Goal: Task Accomplishment & Management: Complete application form

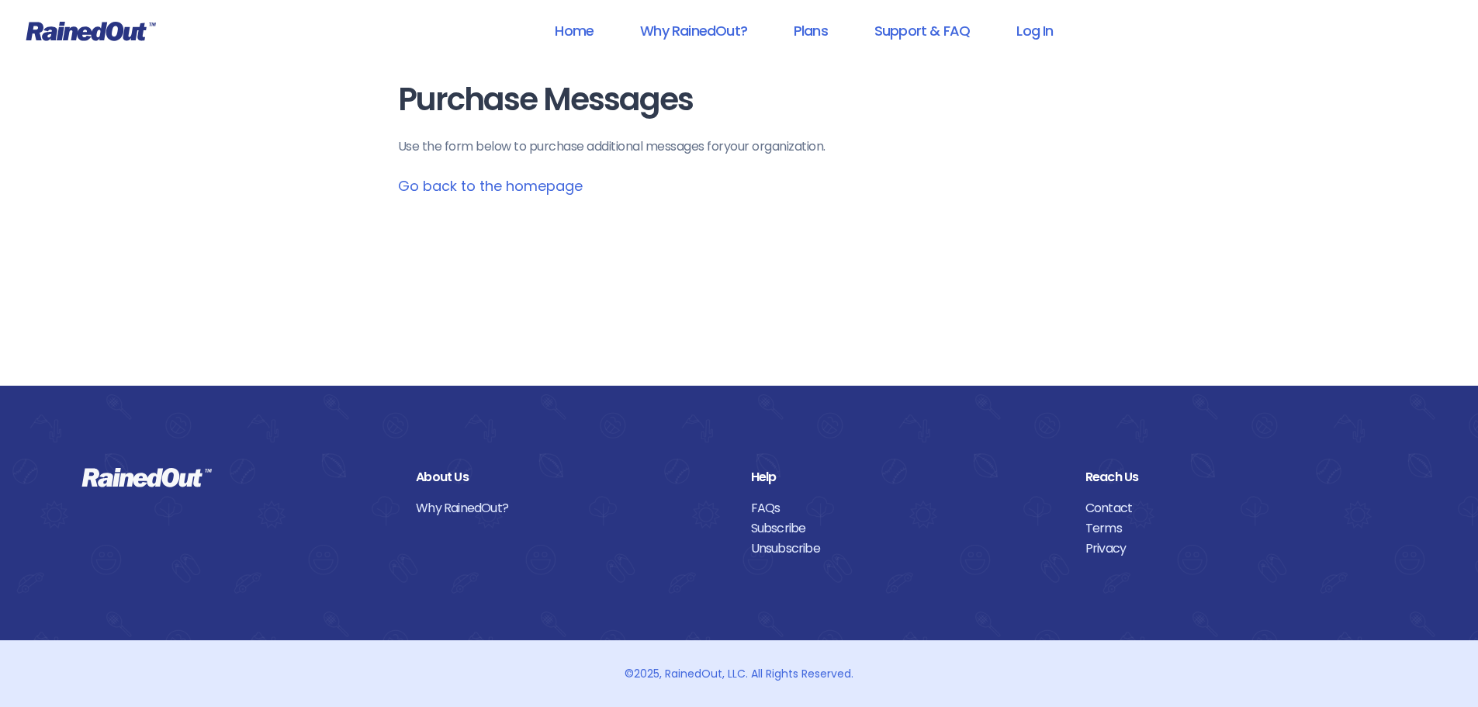
click at [517, 196] on main "Purchase Messages Use the form below to purchase additional messages for your o…" at bounding box center [739, 139] width 683 height 114
click at [517, 185] on link "Go back to the homepage" at bounding box center [490, 185] width 185 height 19
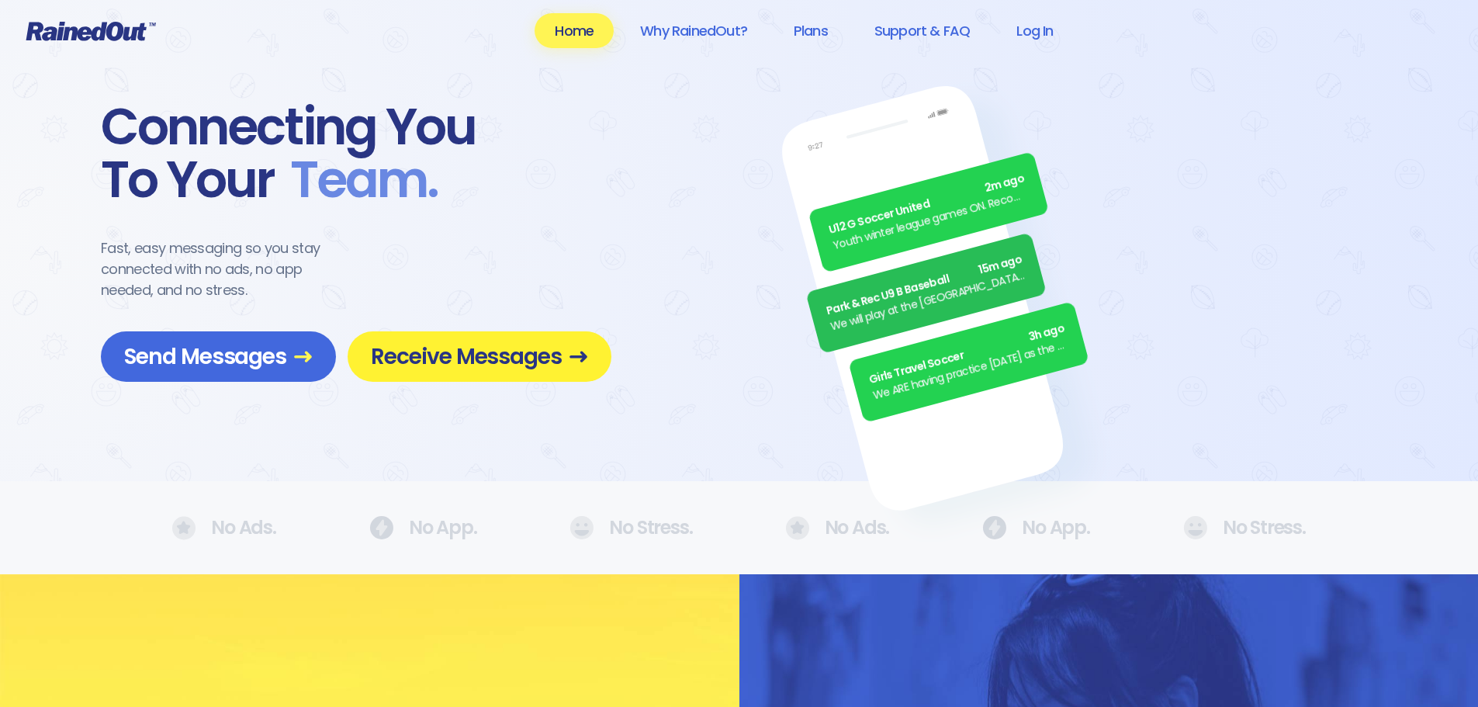
click at [476, 346] on span "Receive Messages" at bounding box center [479, 356] width 217 height 27
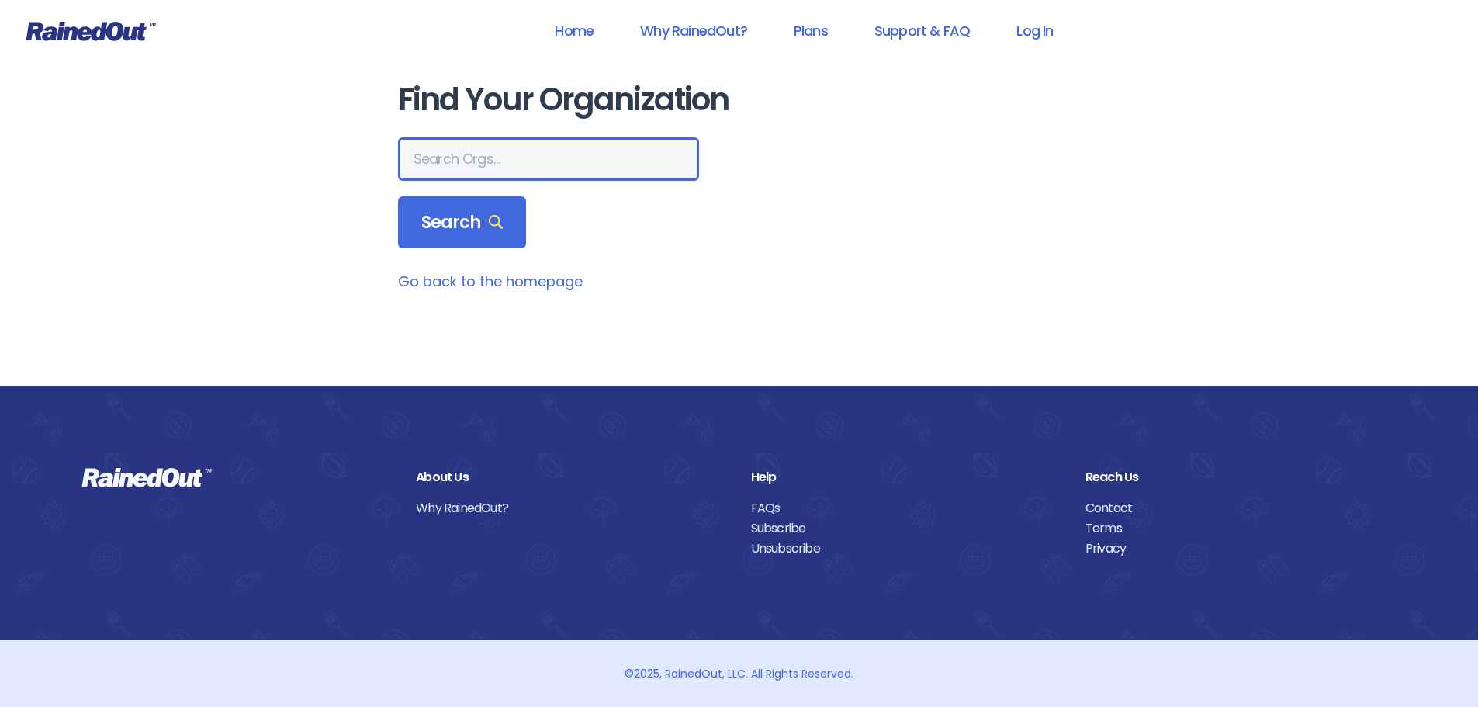
click at [474, 146] on input "text" at bounding box center [548, 158] width 301 height 43
type input "the heights g"
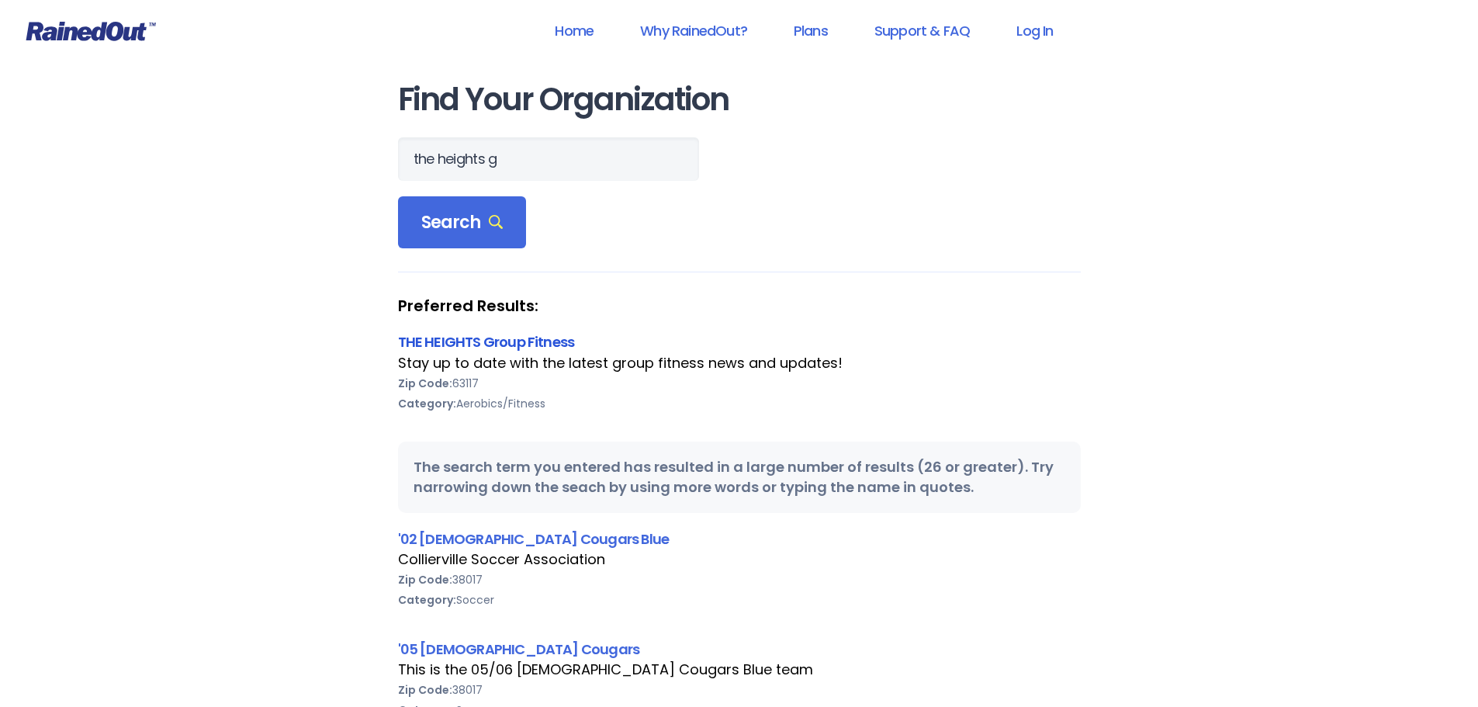
click at [468, 341] on link "THE HEIGHTS Group Fitness" at bounding box center [486, 341] width 177 height 19
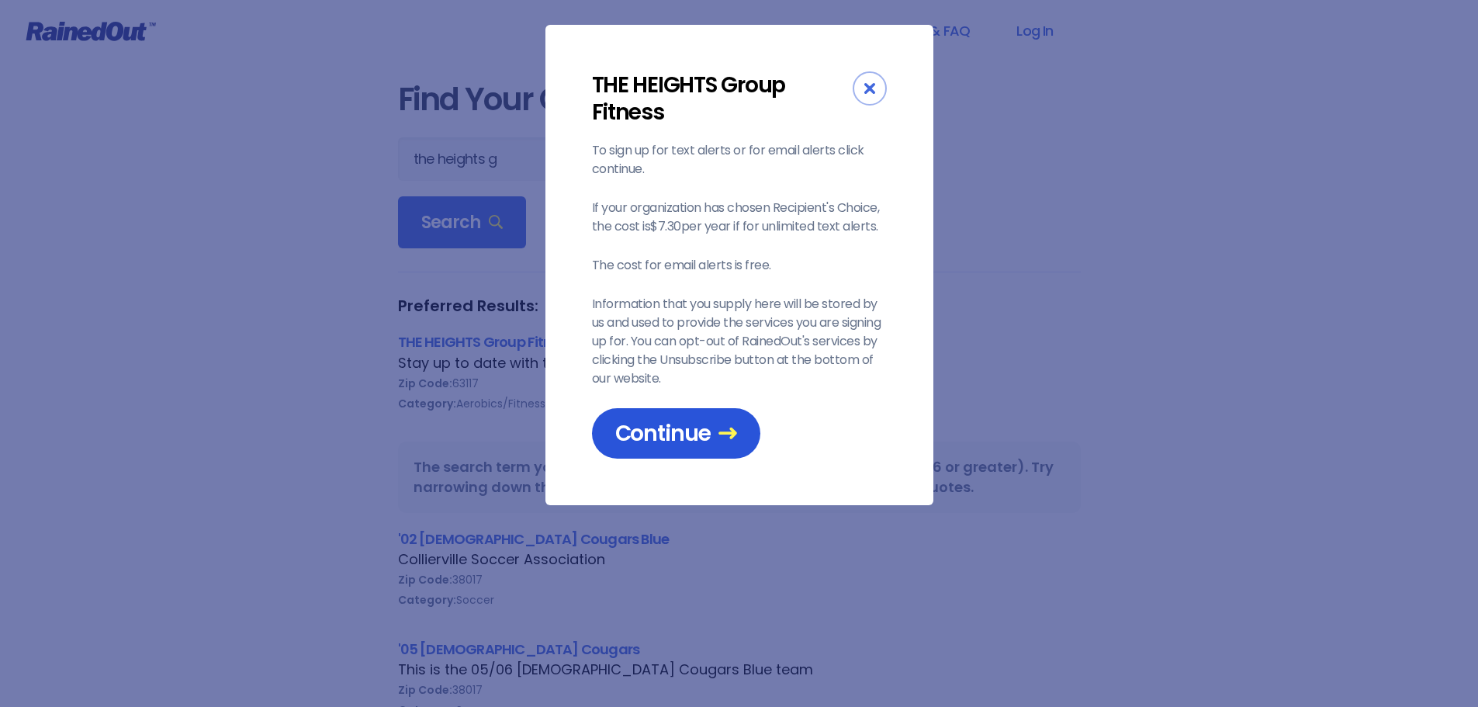
click at [687, 427] on span "Continue" at bounding box center [676, 433] width 122 height 27
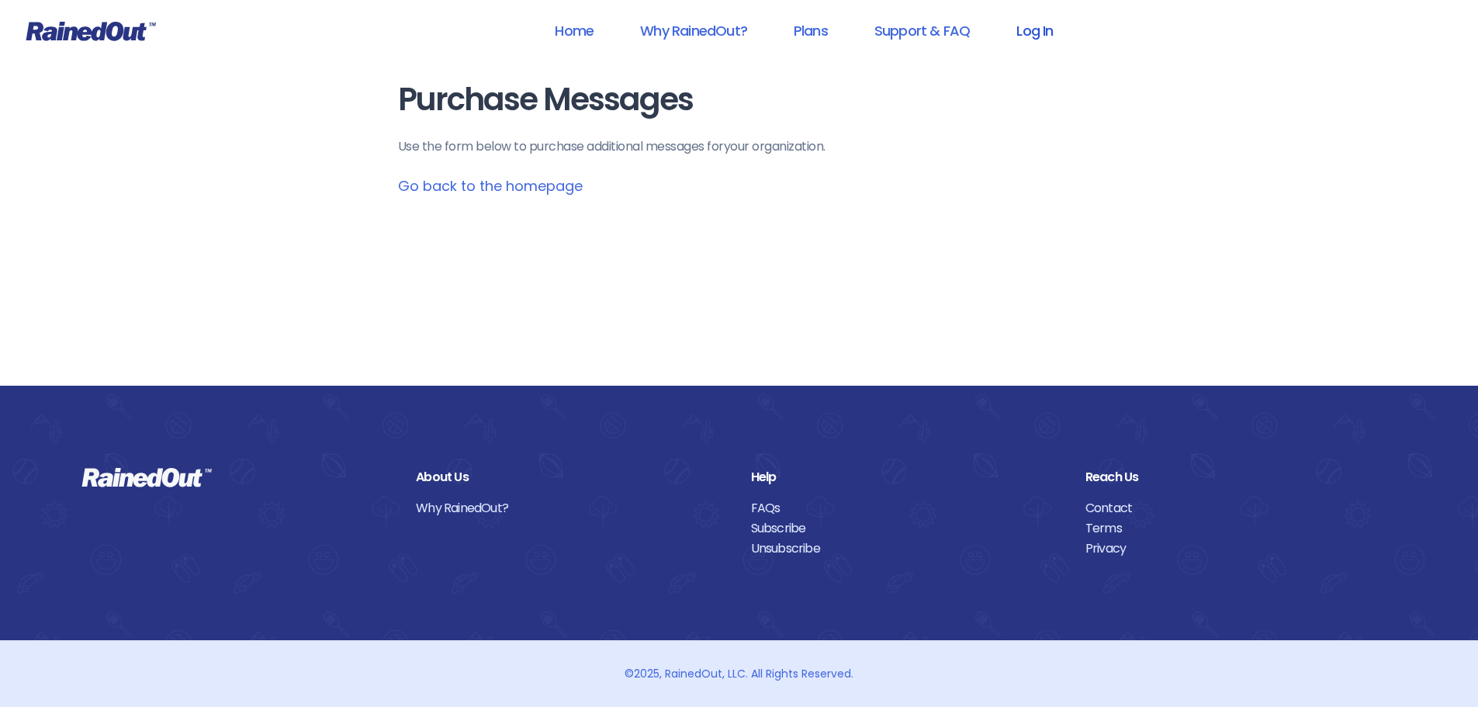
click at [1038, 24] on link "Log In" at bounding box center [1034, 30] width 77 height 35
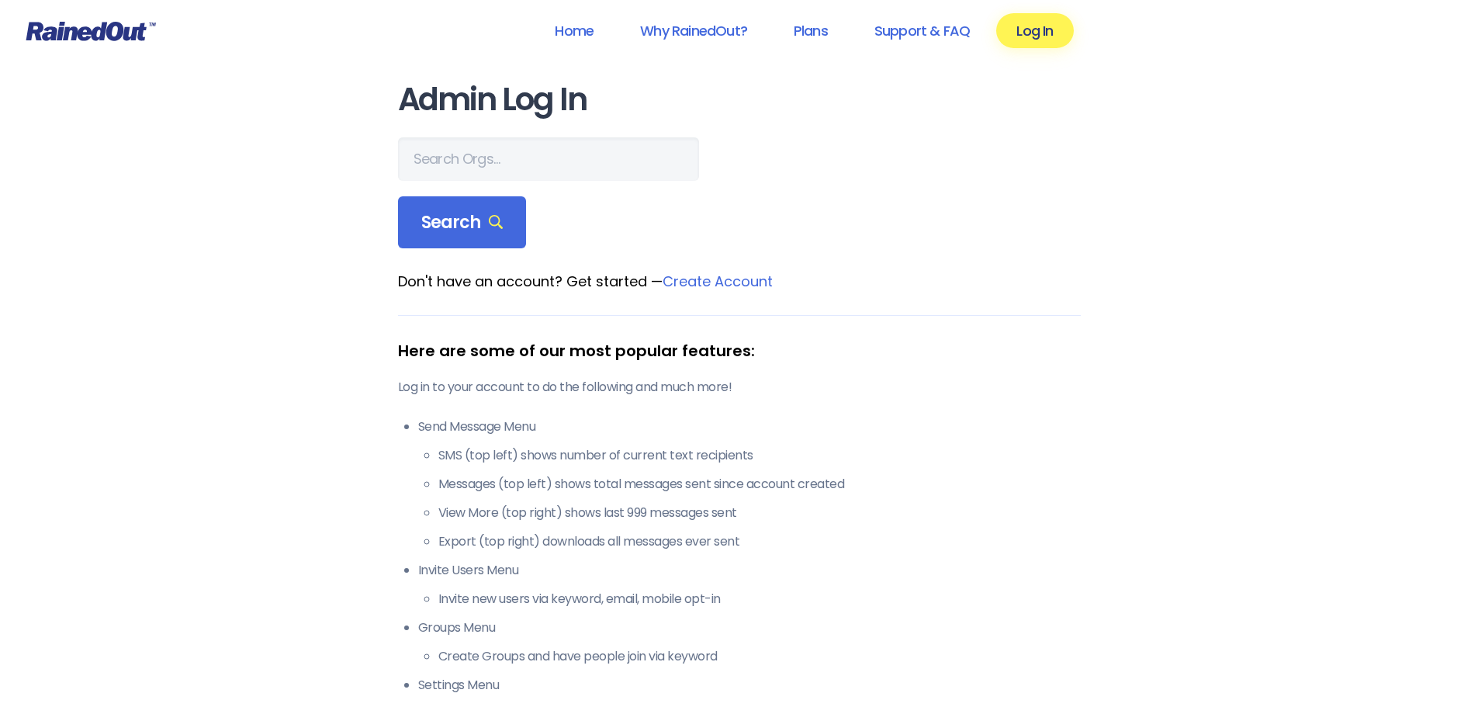
click at [528, 133] on main "Admin Log In Search Don't have an account? Get started — Create Account Here ar…" at bounding box center [739, 451] width 683 height 739
click at [469, 158] on input "text" at bounding box center [548, 158] width 301 height 43
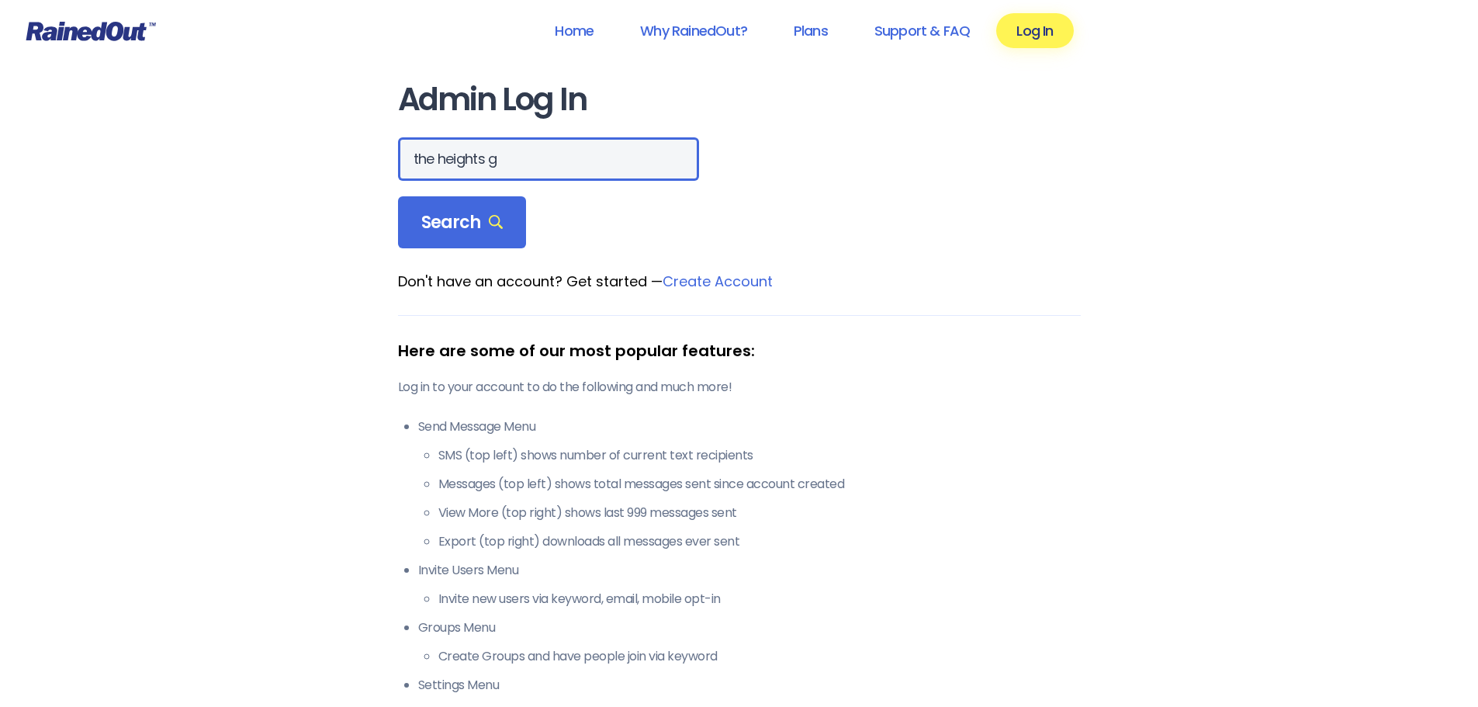
type input "the heights g"
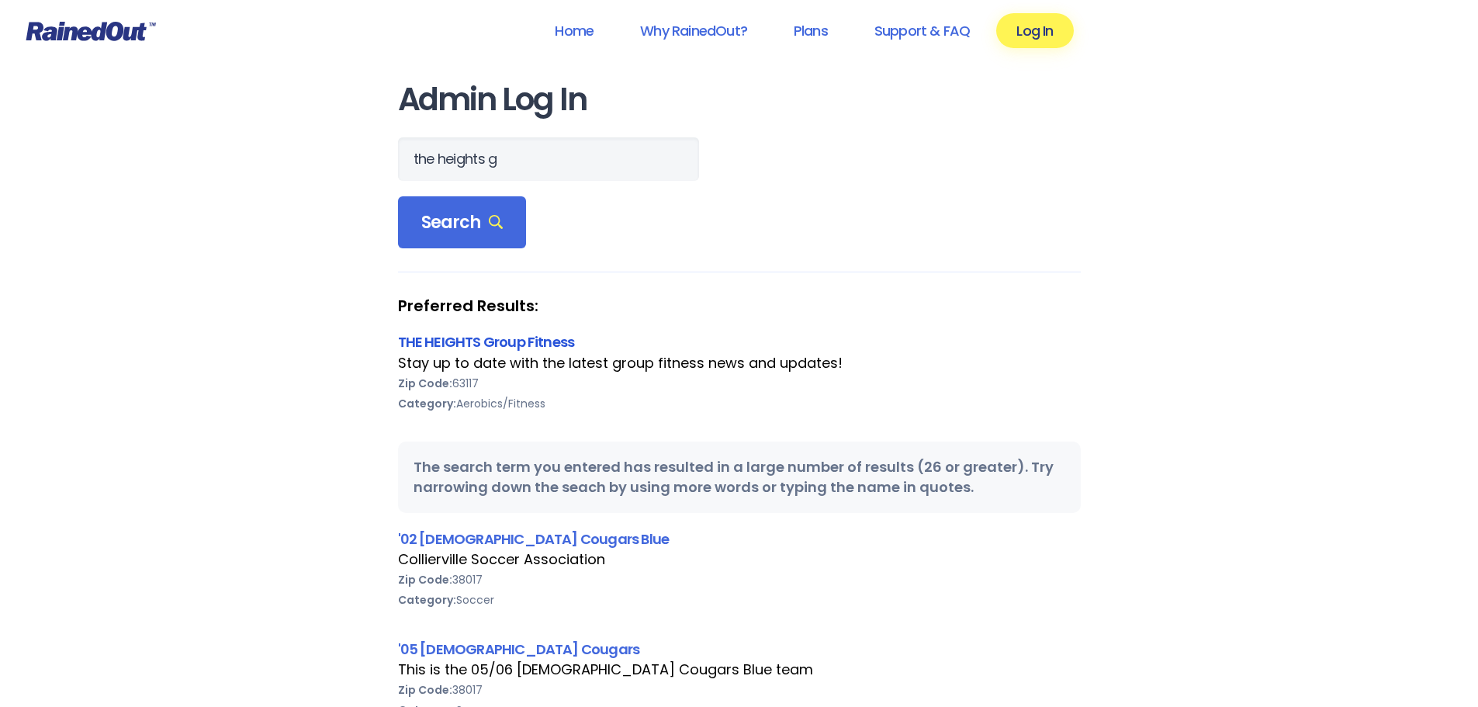
click at [470, 348] on link "THE HEIGHTS Group Fitness" at bounding box center [486, 341] width 177 height 19
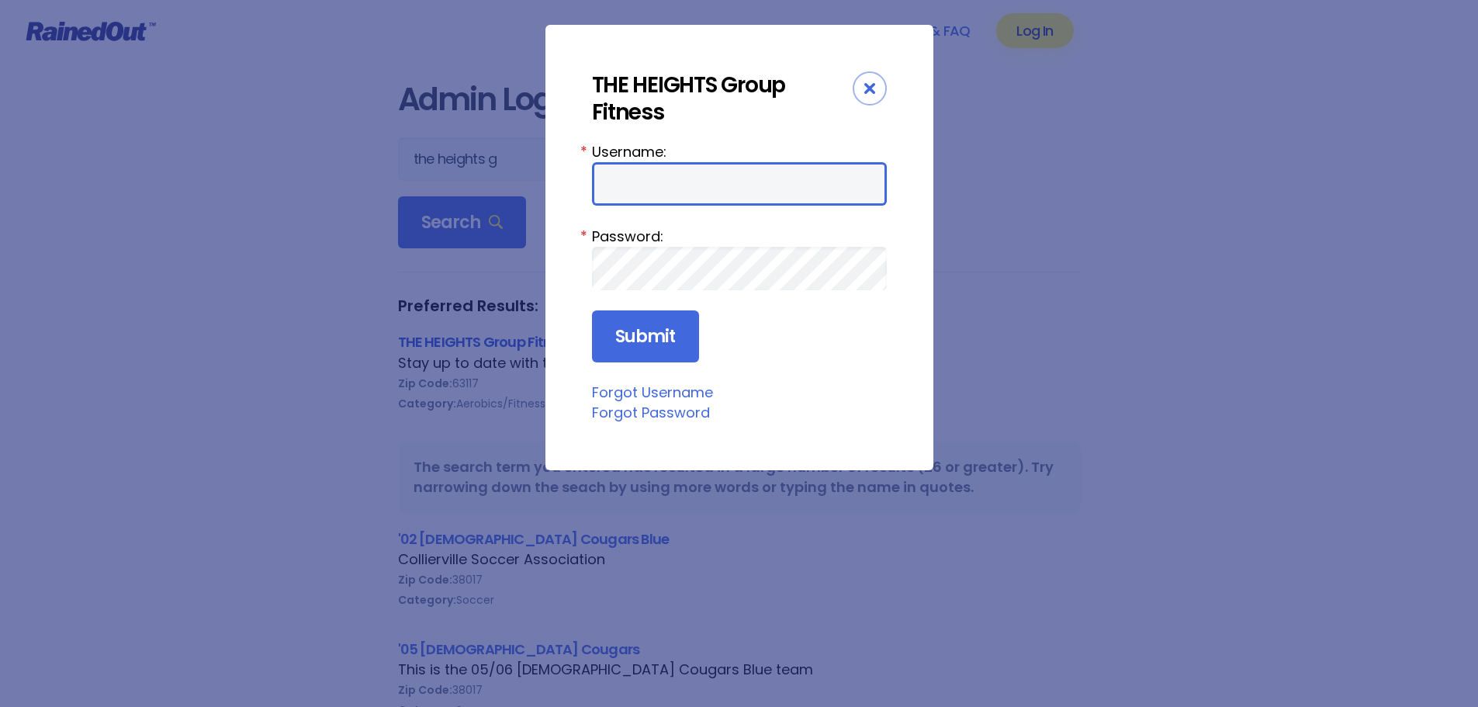
type input "jturek"
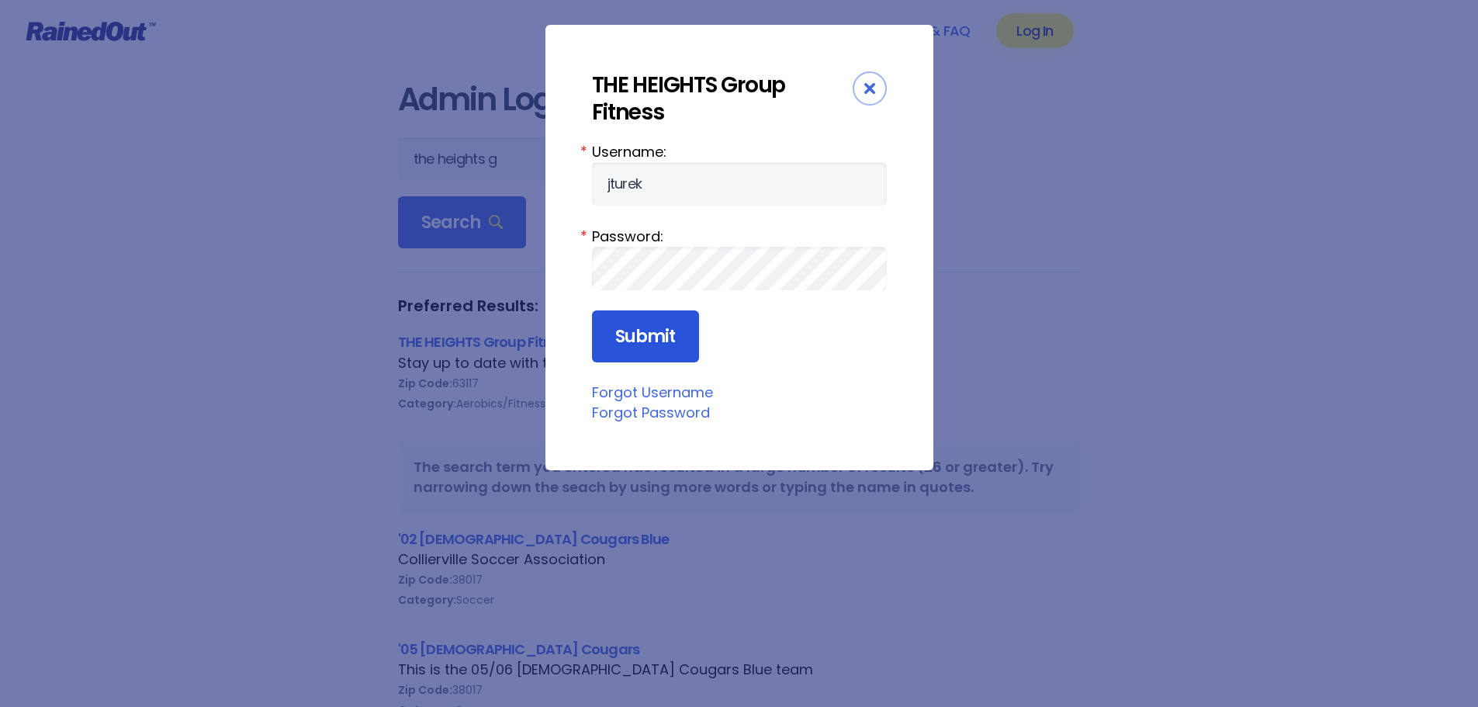
click at [639, 346] on input "Submit" at bounding box center [645, 336] width 107 height 53
